Goal: Information Seeking & Learning: Learn about a topic

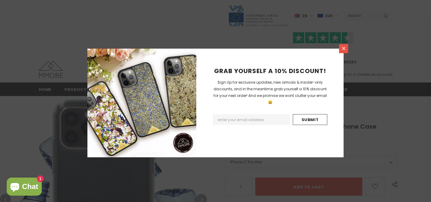
click at [343, 50] on icon at bounding box center [343, 48] width 5 height 5
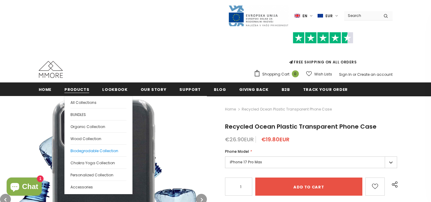
click at [81, 151] on span "Biodegradable Collection" at bounding box center [95, 151] width 48 height 5
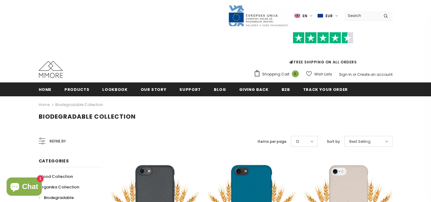
click at [328, 14] on span "EUR" at bounding box center [329, 16] width 7 height 6
click at [323, 26] on span "USD" at bounding box center [325, 27] width 7 height 5
click at [307, 16] on span "en" at bounding box center [304, 16] width 5 height 6
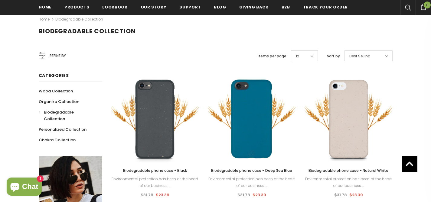
scroll to position [88, 0]
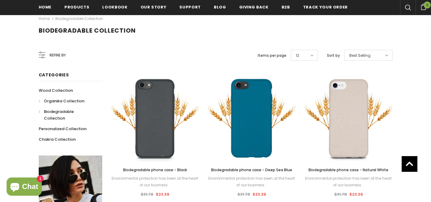
click at [66, 101] on span "Organika Collection" at bounding box center [64, 101] width 41 height 6
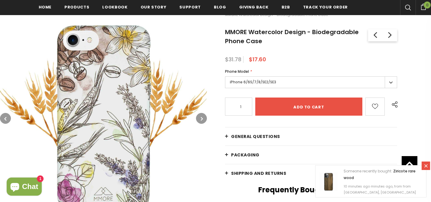
scroll to position [104, 0]
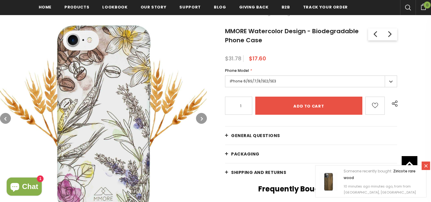
click at [250, 133] on span "General Questions" at bounding box center [255, 136] width 49 height 6
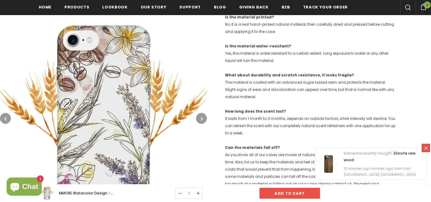
scroll to position [251, 0]
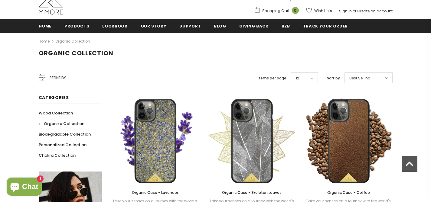
scroll to position [63, 0]
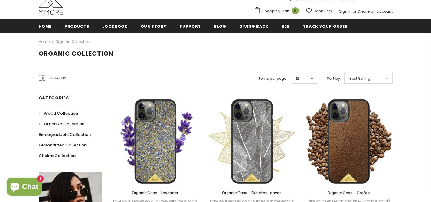
click at [57, 116] on span "Wood Collection" at bounding box center [61, 114] width 34 height 6
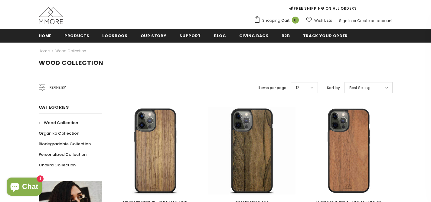
scroll to position [55, 0]
